Goal: Ask a question

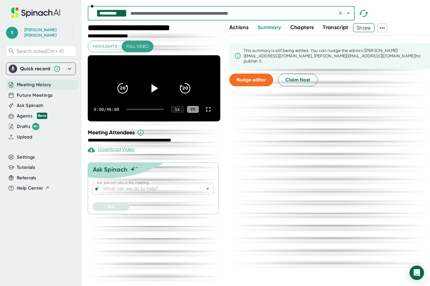
click at [190, 193] on input "Ask Spinach about this meeting:" at bounding box center [148, 189] width 93 height 8
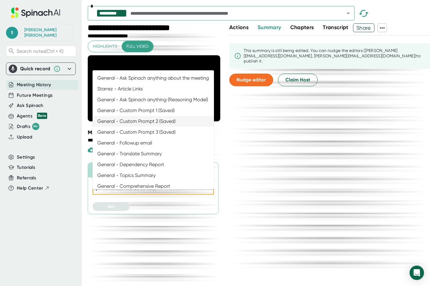
click at [169, 127] on li "General - Custom Prompt 2 (Saved)" at bounding box center [153, 121] width 121 height 11
type input "General - Custom Prompt 2 (Saved)"
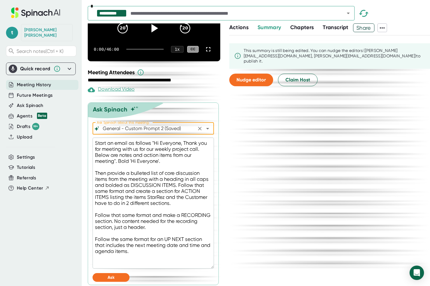
scroll to position [68, 0]
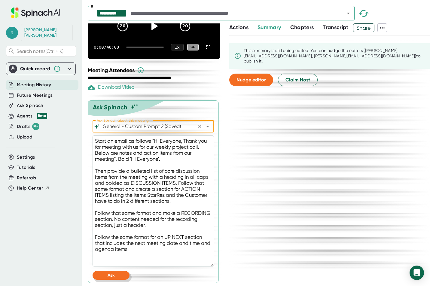
click at [117, 277] on button "Ask" at bounding box center [111, 275] width 37 height 9
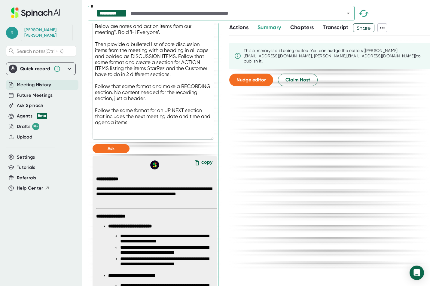
scroll to position [208, 0]
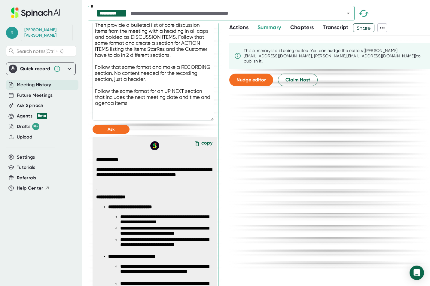
click at [201, 147] on div "copy" at bounding box center [206, 144] width 11 height 8
type textarea "x"
